Goal: Navigation & Orientation: Go to known website

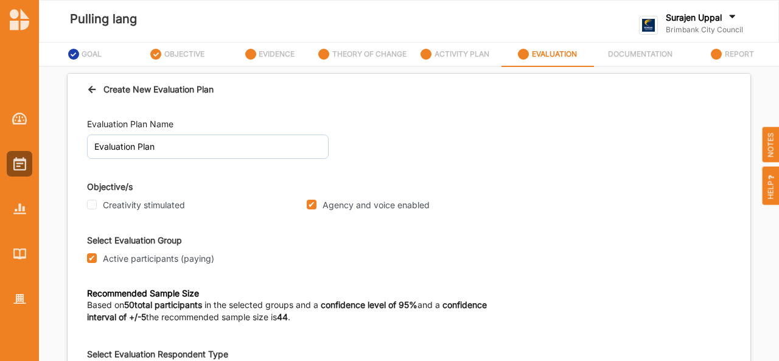
click at [698, 15] on label "Surajen Uppal" at bounding box center [694, 17] width 56 height 11
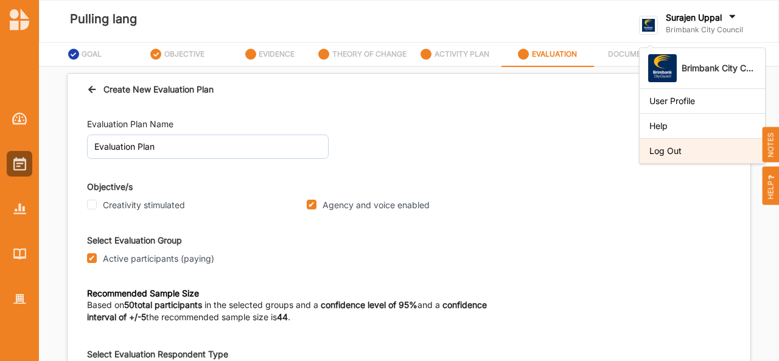
click at [664, 155] on div "Log Out" at bounding box center [703, 151] width 106 height 11
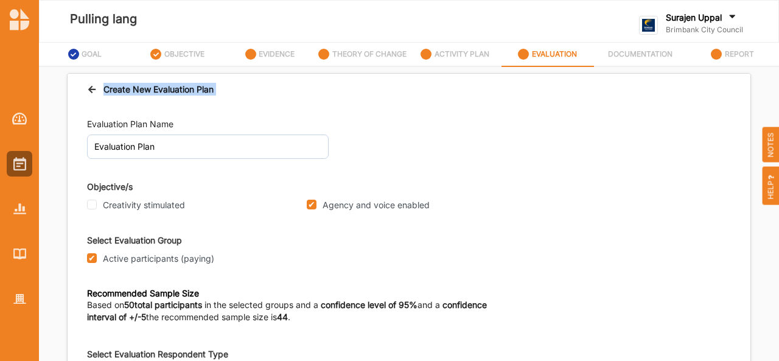
drag, startPoint x: 664, startPoint y: 155, endPoint x: 735, endPoint y: 102, distance: 89.1
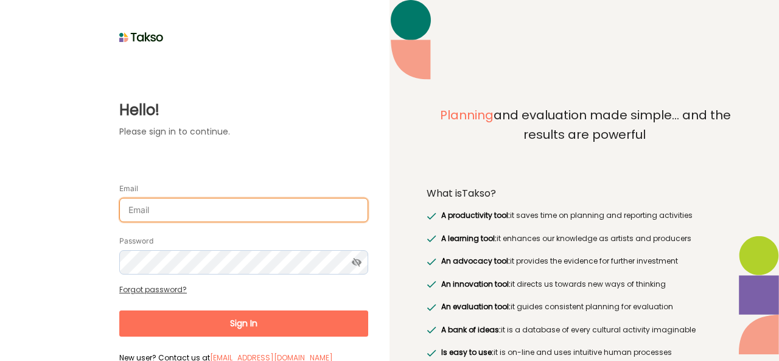
click at [191, 220] on input "Email" at bounding box center [243, 210] width 249 height 24
type input "[EMAIL_ADDRESS][PERSON_NAME][DOMAIN_NAME]"
click at [282, 202] on input "Email" at bounding box center [243, 210] width 249 height 24
type input "[EMAIL_ADDRESS][PERSON_NAME][DOMAIN_NAME]"
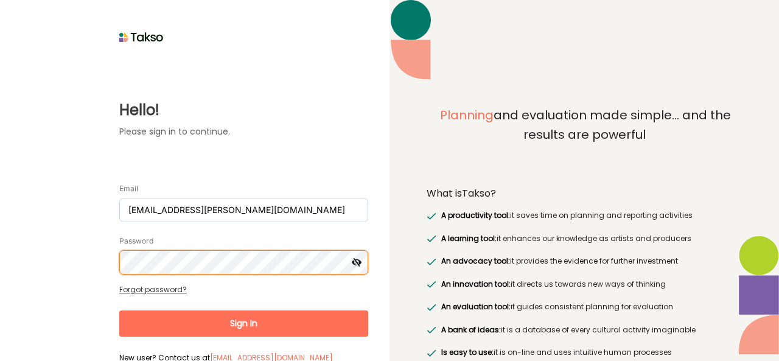
click at [119, 311] on button "Sign In" at bounding box center [243, 324] width 249 height 26
